Goal: Task Accomplishment & Management: Use online tool/utility

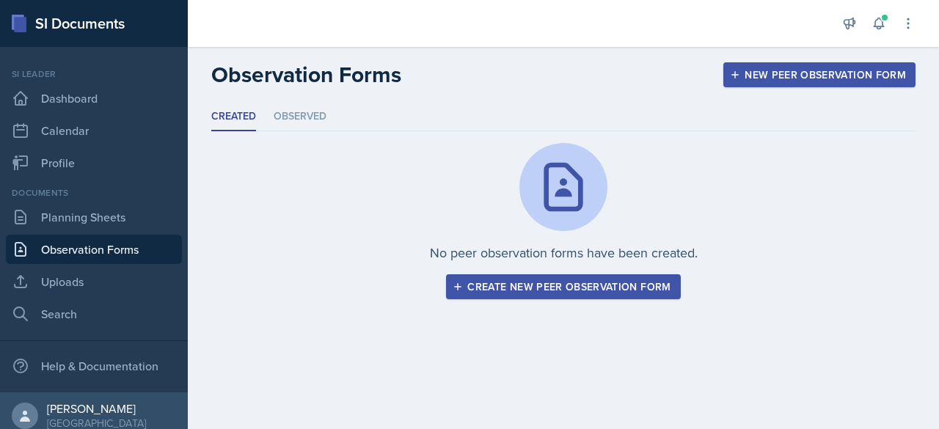
click at [122, 255] on link "Observation Forms" at bounding box center [94, 249] width 176 height 29
click at [113, 217] on link "Planning Sheets" at bounding box center [94, 216] width 176 height 29
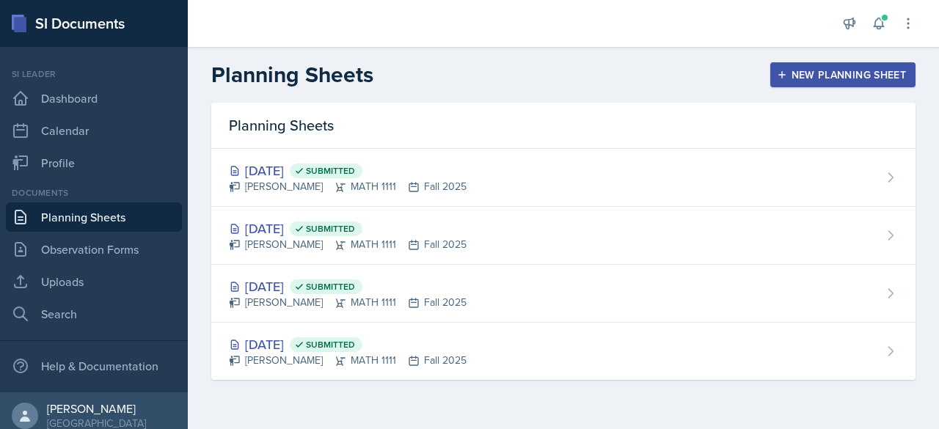
click at [810, 83] on button "New Planning Sheet" at bounding box center [842, 74] width 145 height 25
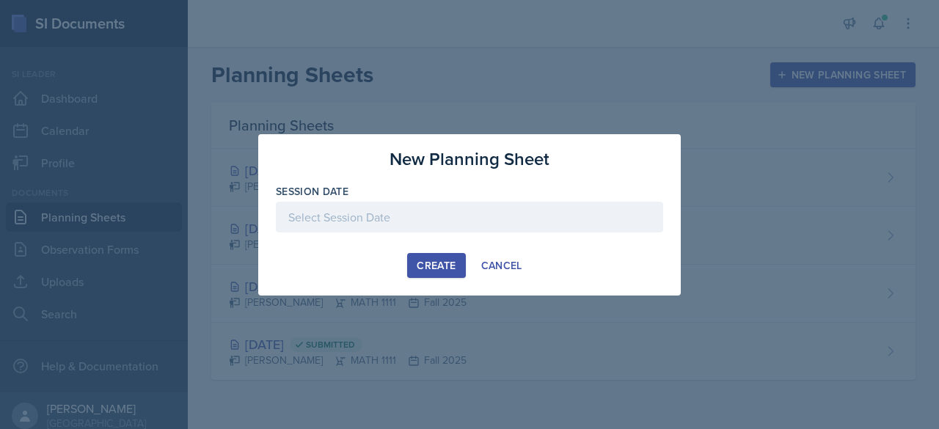
click at [497, 215] on div at bounding box center [469, 217] width 387 height 31
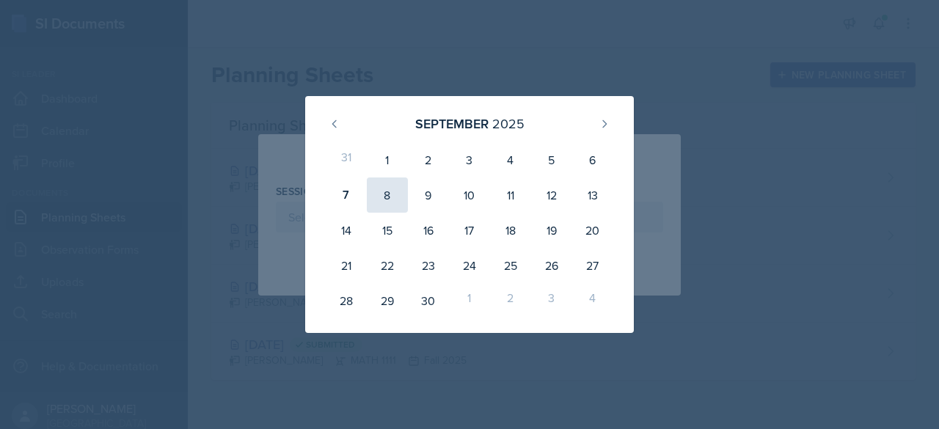
click at [387, 188] on div "8" at bounding box center [387, 194] width 41 height 35
type input "[DATE]"
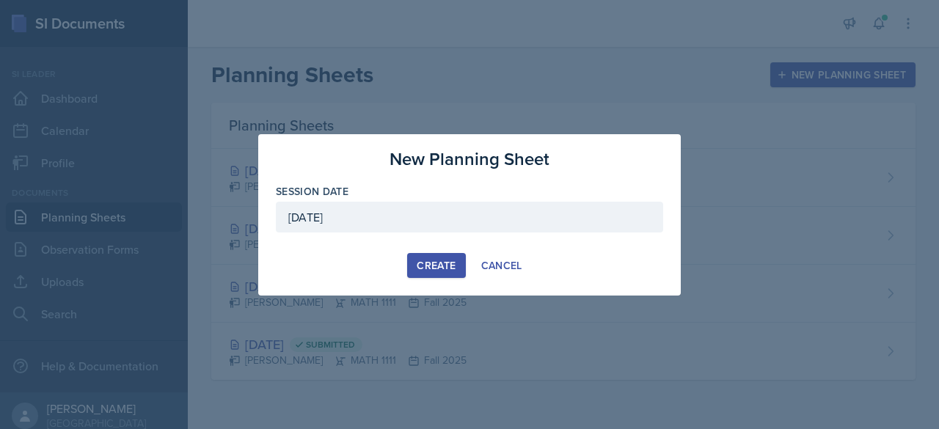
click at [437, 260] on div "Create" at bounding box center [436, 266] width 39 height 12
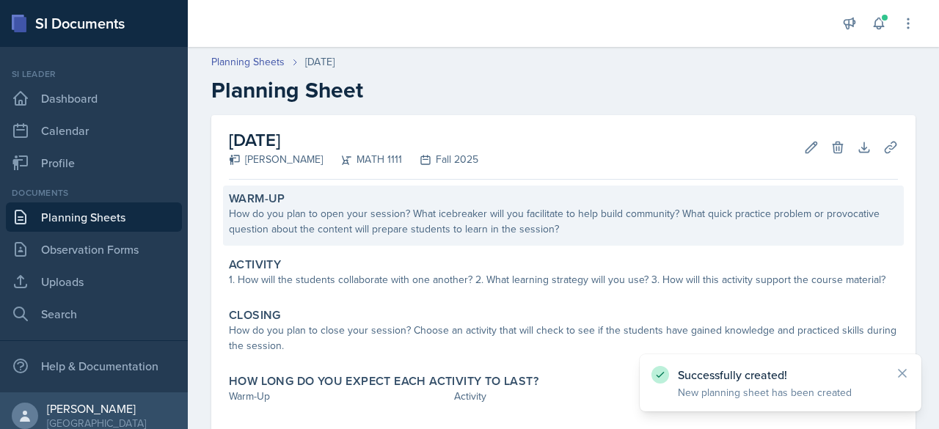
click at [399, 232] on div "How do you plan to open your session? What icebreaker will you facilitate to he…" at bounding box center [563, 221] width 669 height 31
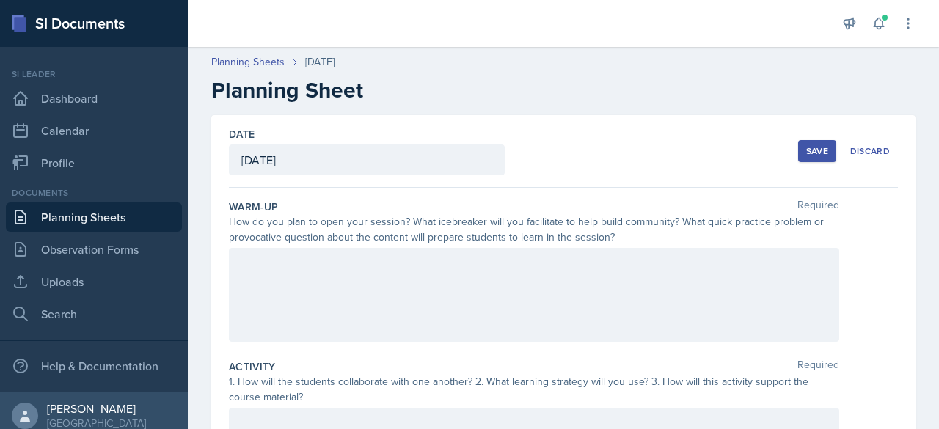
click at [394, 248] on div at bounding box center [534, 295] width 610 height 94
click at [390, 237] on div "How do you plan to open your session? What icebreaker will you facilitate to he…" at bounding box center [534, 229] width 610 height 31
click at [327, 283] on div at bounding box center [534, 295] width 610 height 94
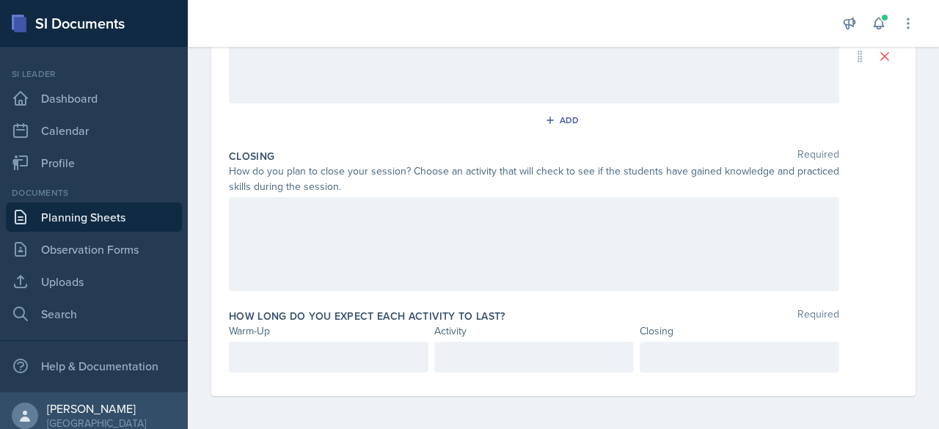
scroll to position [246, 0]
